Goal: Task Accomplishment & Management: Manage account settings

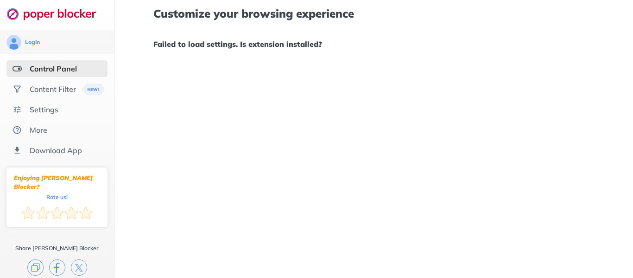
click at [278, 44] on h1 "Failed to load settings. Is extension installed?" at bounding box center [373, 44] width 441 height 12
click at [66, 45] on div "Login" at bounding box center [56, 42] width 101 height 15
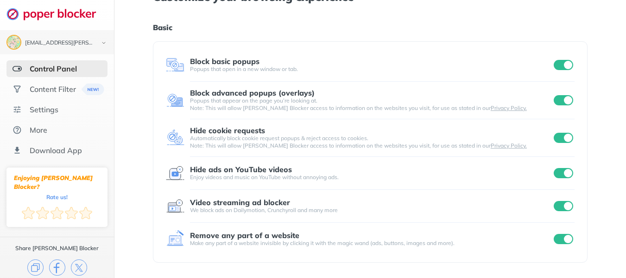
scroll to position [16, 0]
click at [68, 85] on div "Content Filter" at bounding box center [53, 88] width 46 height 9
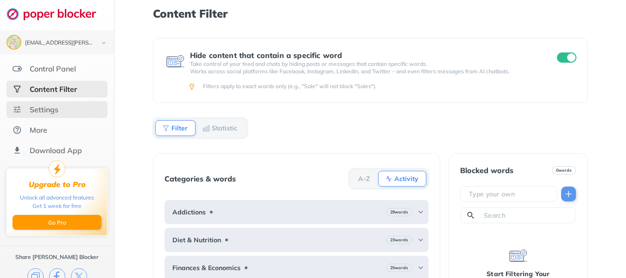
click at [75, 108] on div "Settings" at bounding box center [56, 109] width 101 height 17
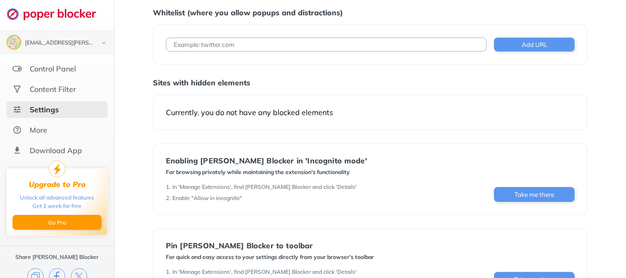
scroll to position [93, 0]
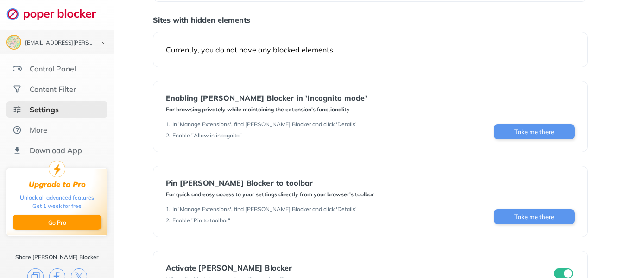
click at [319, 54] on div "Currently, you do not have any blocked elements" at bounding box center [370, 49] width 409 height 9
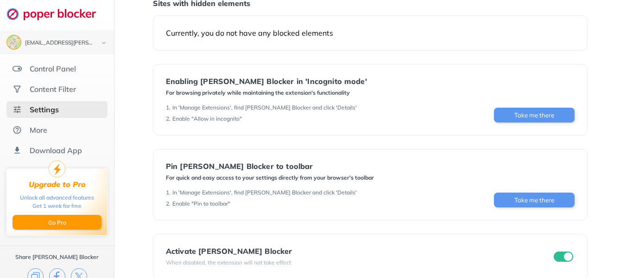
scroll to position [124, 0]
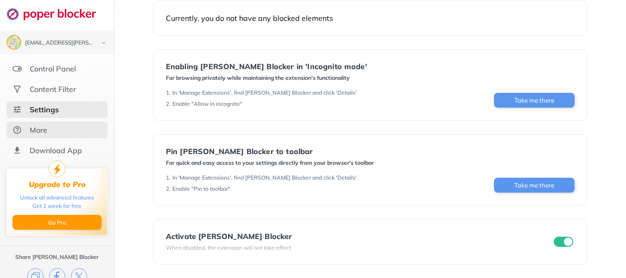
click at [60, 130] on div "More" at bounding box center [56, 129] width 101 height 17
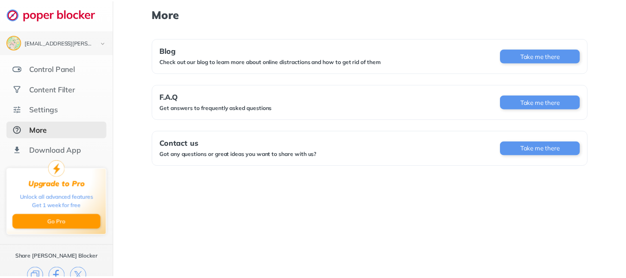
scroll to position [14, 0]
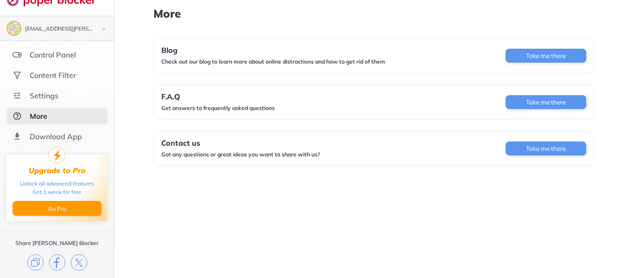
click at [98, 31] on img at bounding box center [103, 29] width 11 height 10
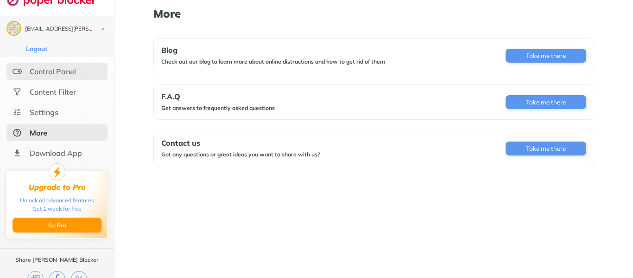
click at [76, 70] on div "Control Panel" at bounding box center [56, 71] width 101 height 17
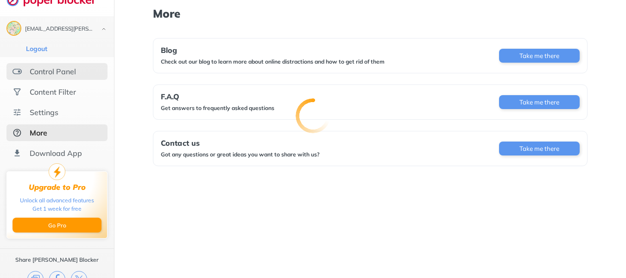
scroll to position [13, 0]
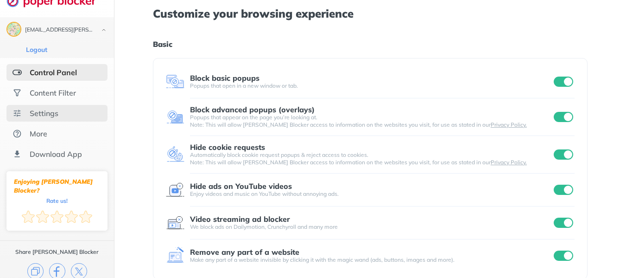
click at [73, 112] on div "Settings" at bounding box center [56, 113] width 101 height 17
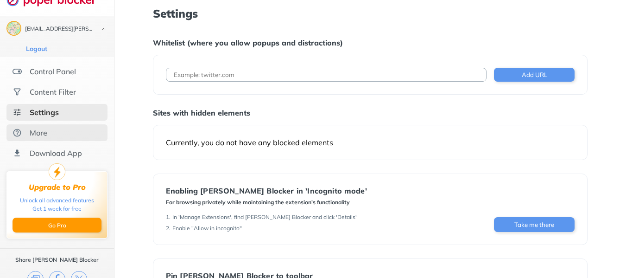
click at [71, 132] on div "More" at bounding box center [56, 132] width 101 height 17
